Goal: Transaction & Acquisition: Purchase product/service

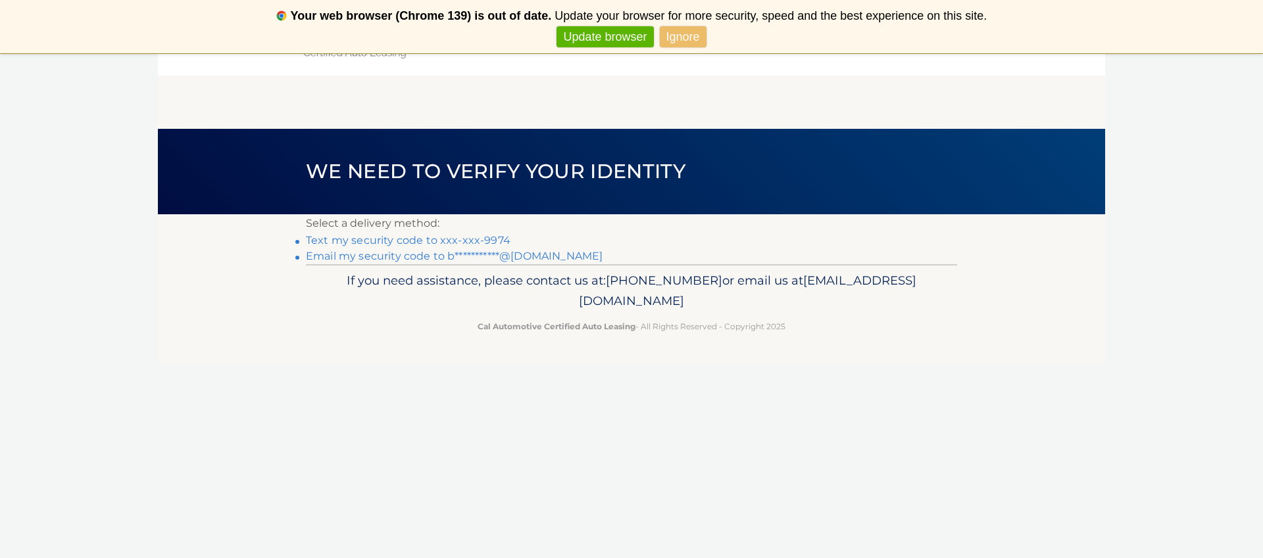
click at [458, 240] on link "Text my security code to xxx-xxx-9974" at bounding box center [408, 240] width 205 height 12
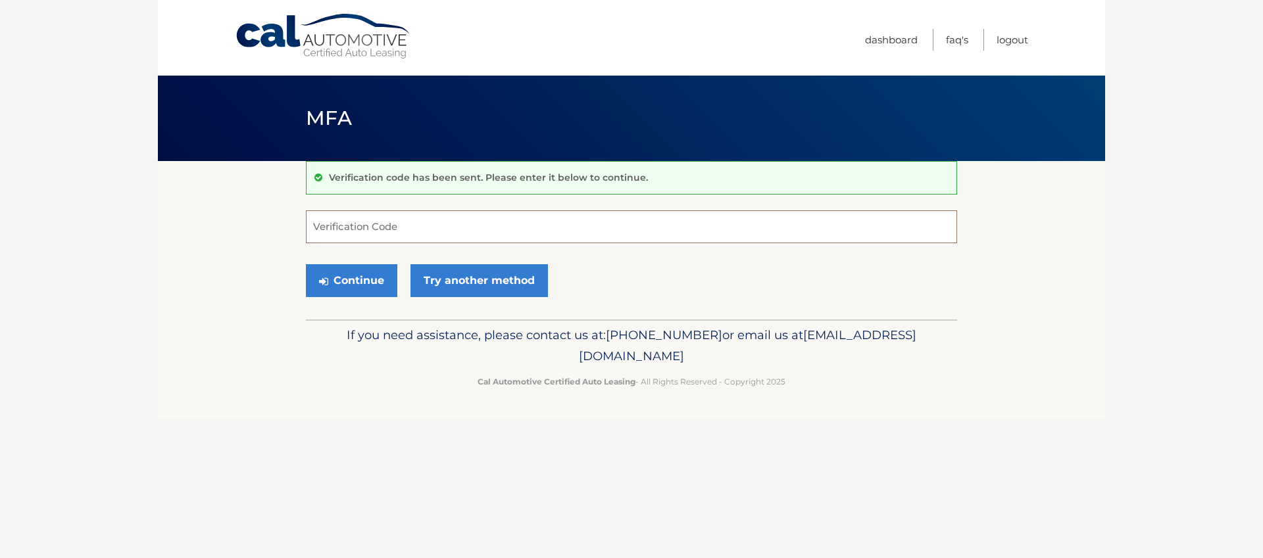
click at [458, 240] on input "Verification Code" at bounding box center [631, 226] width 651 height 33
type input "884841"
click at [346, 282] on button "Continue" at bounding box center [351, 280] width 91 height 33
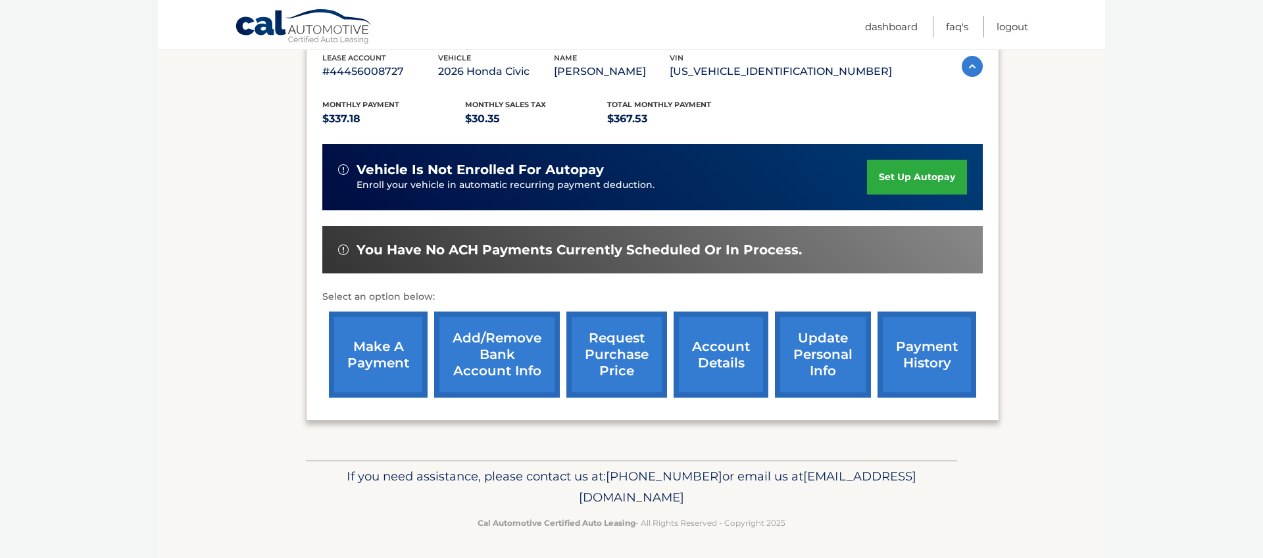
scroll to position [239, 0]
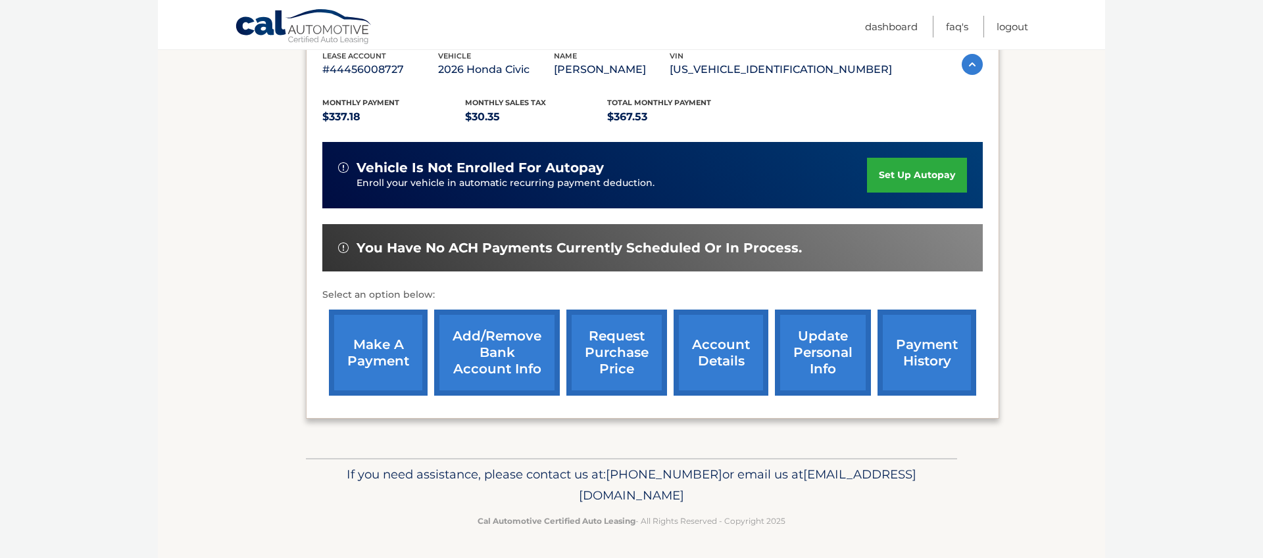
click at [363, 353] on link "make a payment" at bounding box center [378, 353] width 99 height 86
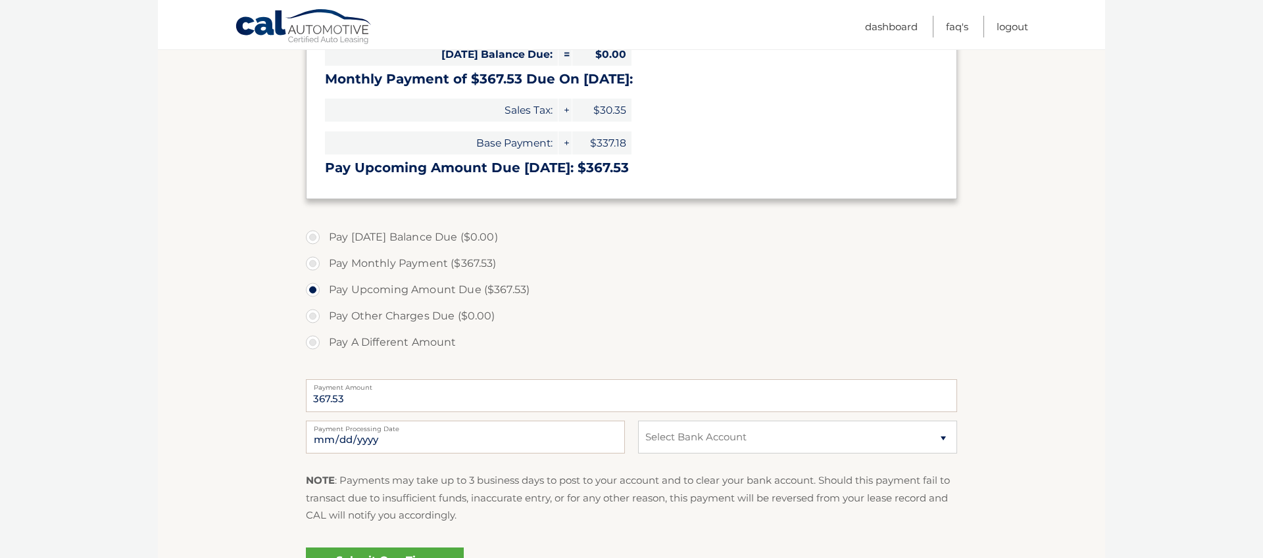
scroll to position [252, 0]
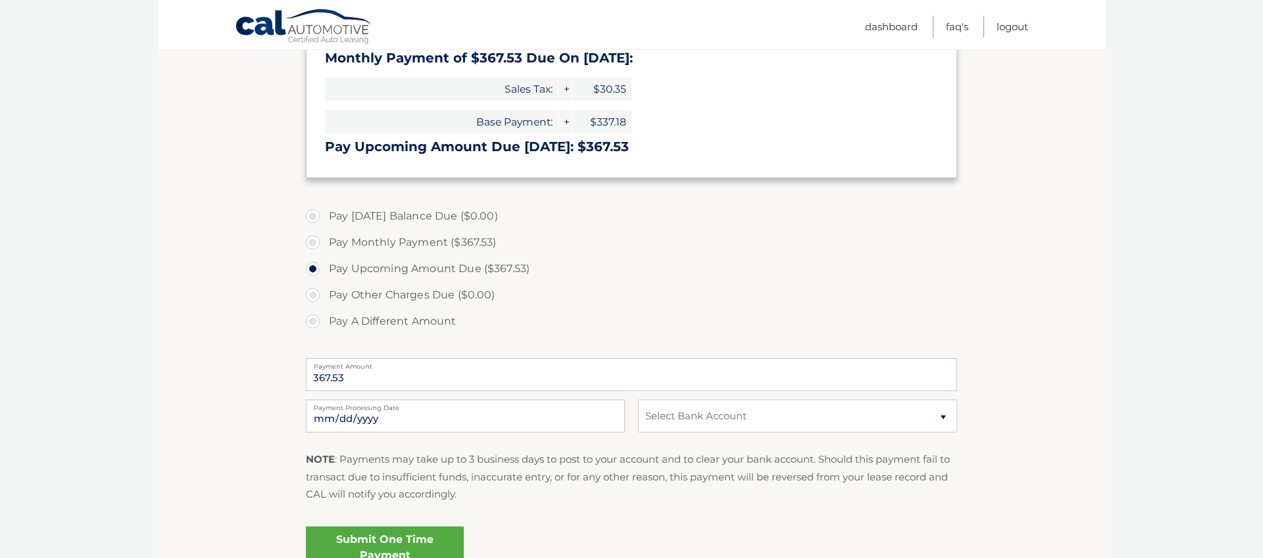
click at [700, 434] on div "2025-10-06 Payment Processing Date This payment is scheduled after your grace p…" at bounding box center [631, 423] width 651 height 47
click at [693, 421] on select "Select Bank Account Checking TD BANK, NA *****5115 Checking TD BANK, NA *****51…" at bounding box center [797, 416] width 319 height 33
select select "ZDhhN2RlNzgtYTI2ZS00NzU2LTkwOWMtYzA3OWY5N2JkNTc1"
click at [638, 400] on select "Select Bank Account Checking TD BANK, NA *****5115 Checking TD BANK, NA *****51…" at bounding box center [797, 416] width 319 height 33
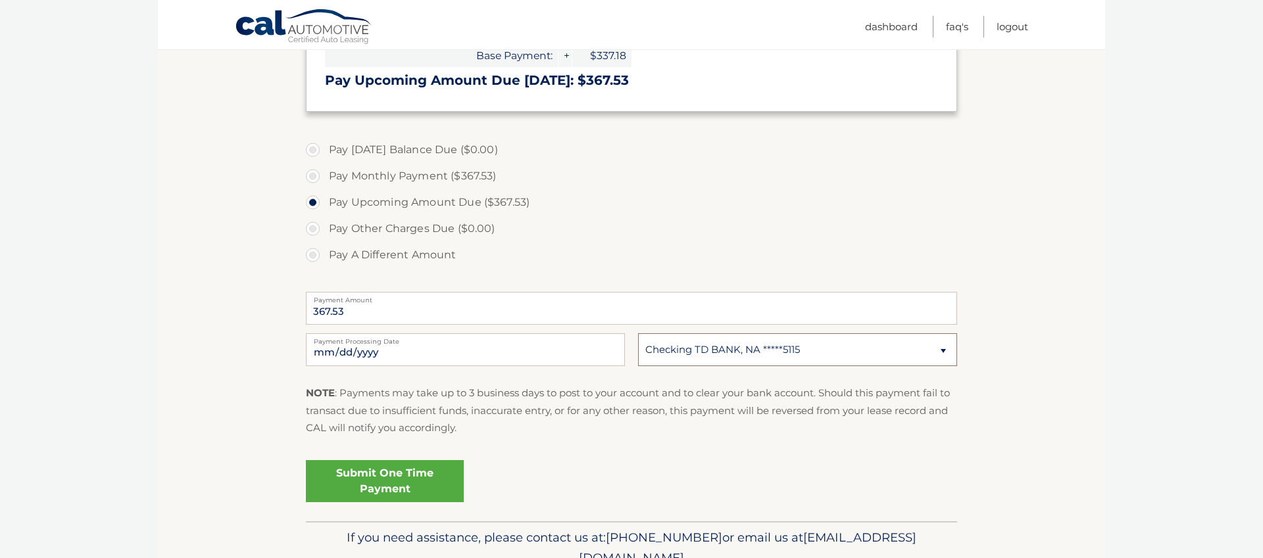
scroll to position [381, 0]
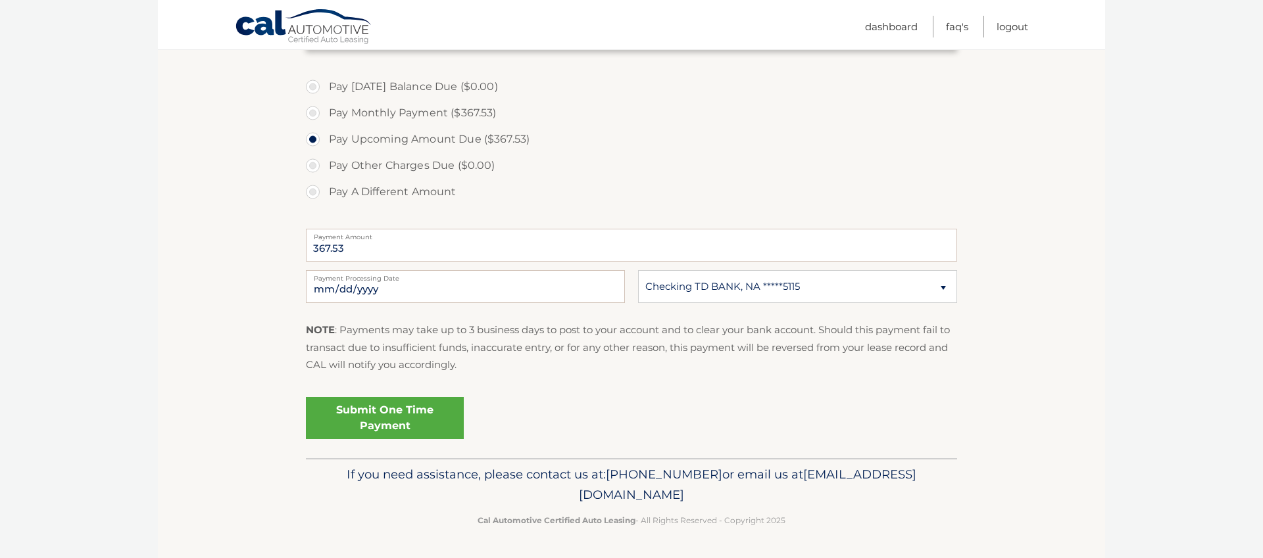
click at [416, 418] on link "Submit One Time Payment" at bounding box center [385, 418] width 158 height 42
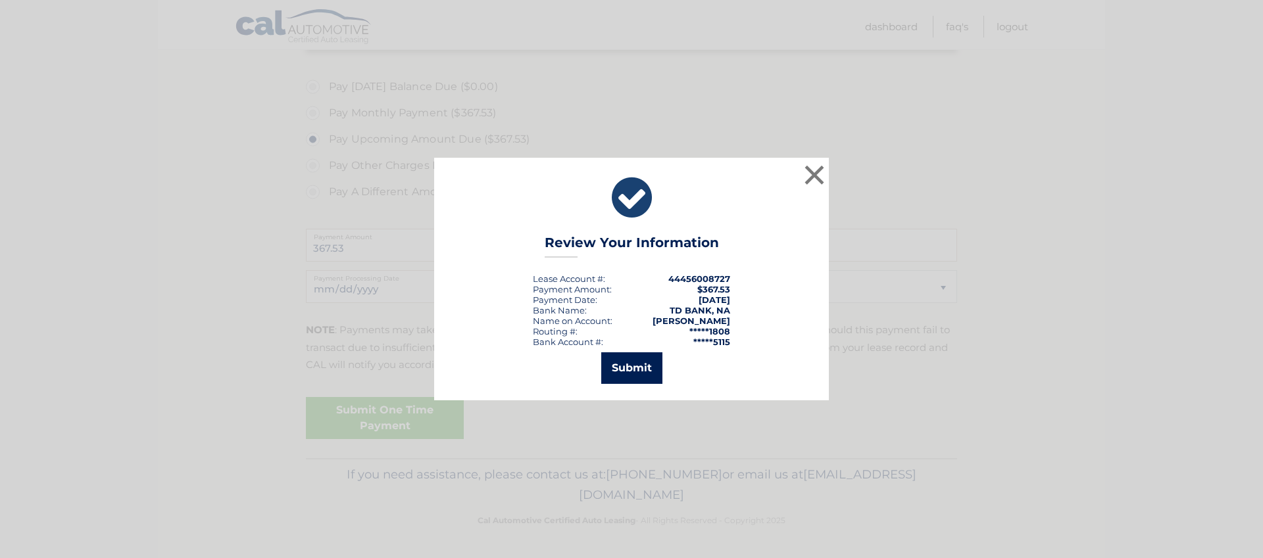
click at [631, 372] on button "Submit" at bounding box center [631, 369] width 61 height 32
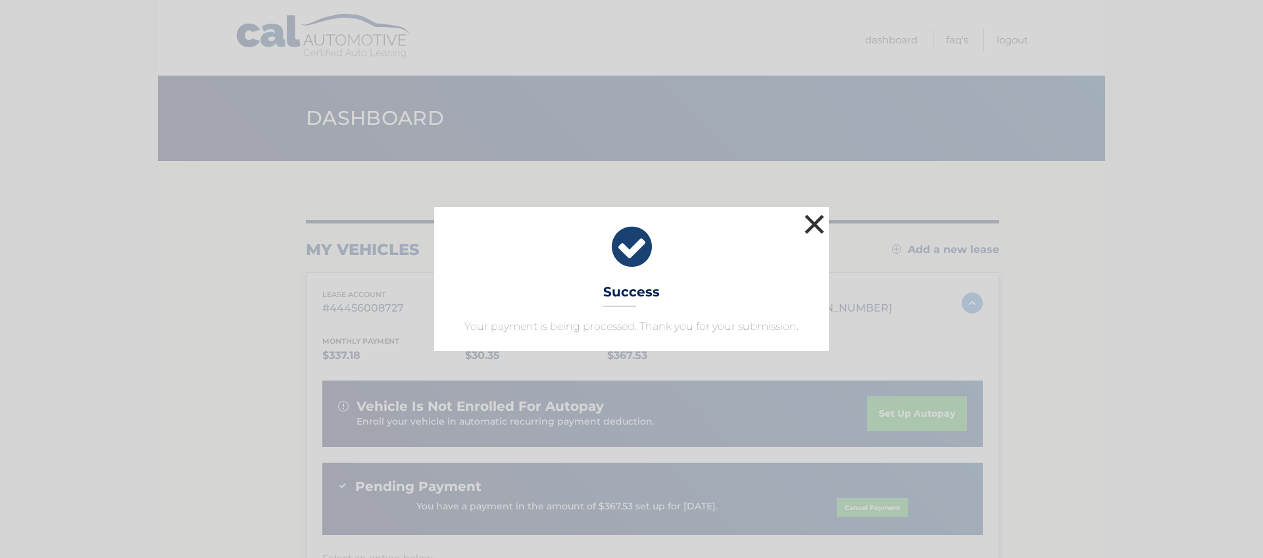
click at [815, 223] on button "×" at bounding box center [814, 224] width 26 height 26
